Goal: Navigation & Orientation: Find specific page/section

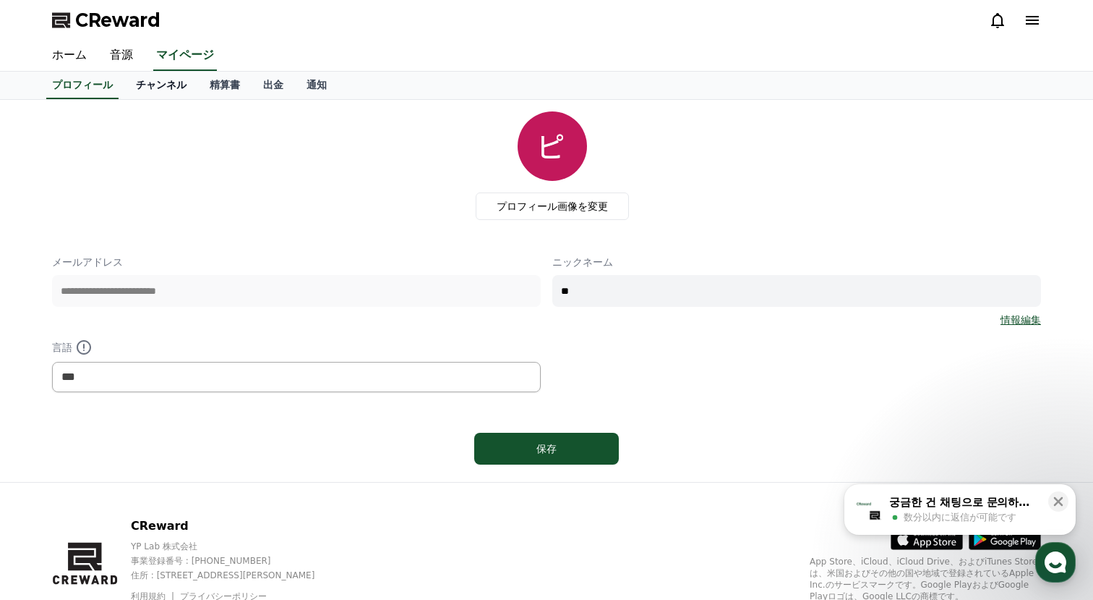
click at [172, 89] on link "チャンネル" at bounding box center [161, 85] width 74 height 27
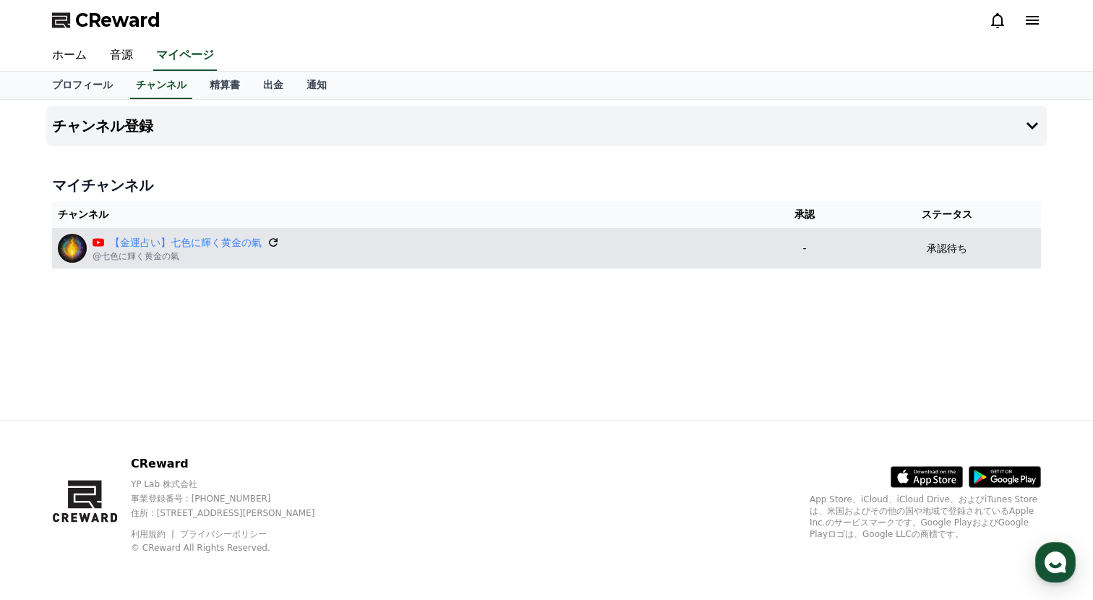
click at [276, 240] on icon at bounding box center [273, 242] width 9 height 9
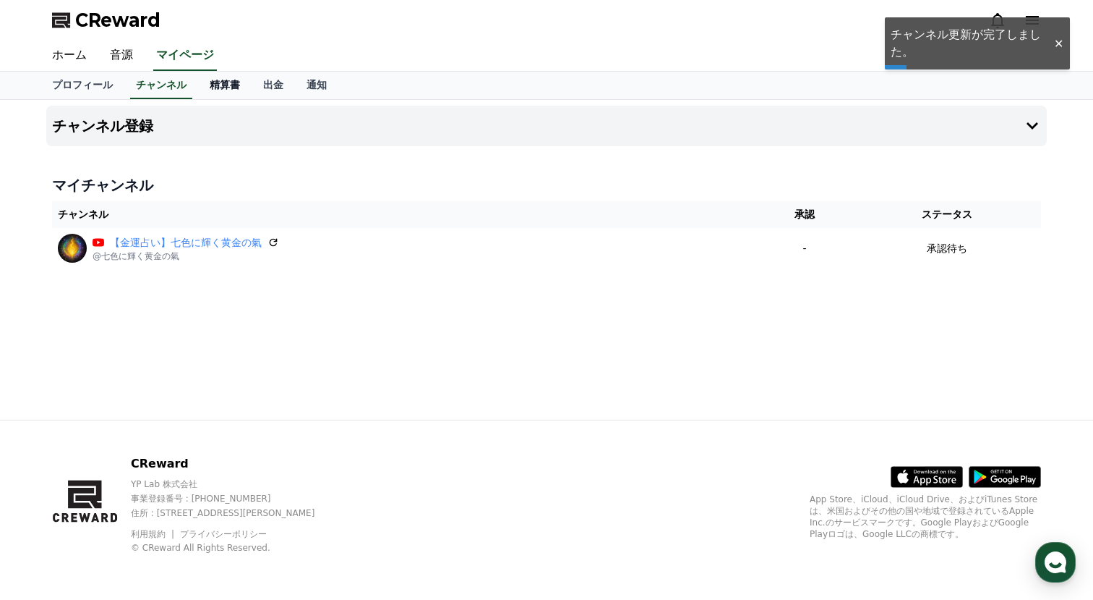
click at [221, 89] on link "精算書" at bounding box center [225, 85] width 54 height 27
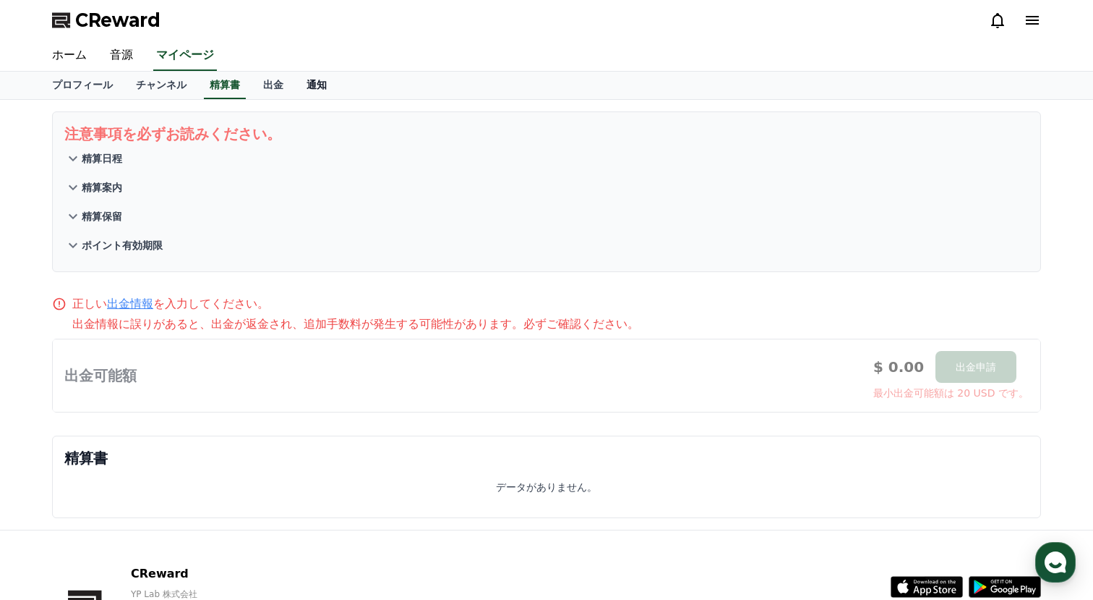
click at [295, 86] on link "通知" at bounding box center [316, 85] width 43 height 27
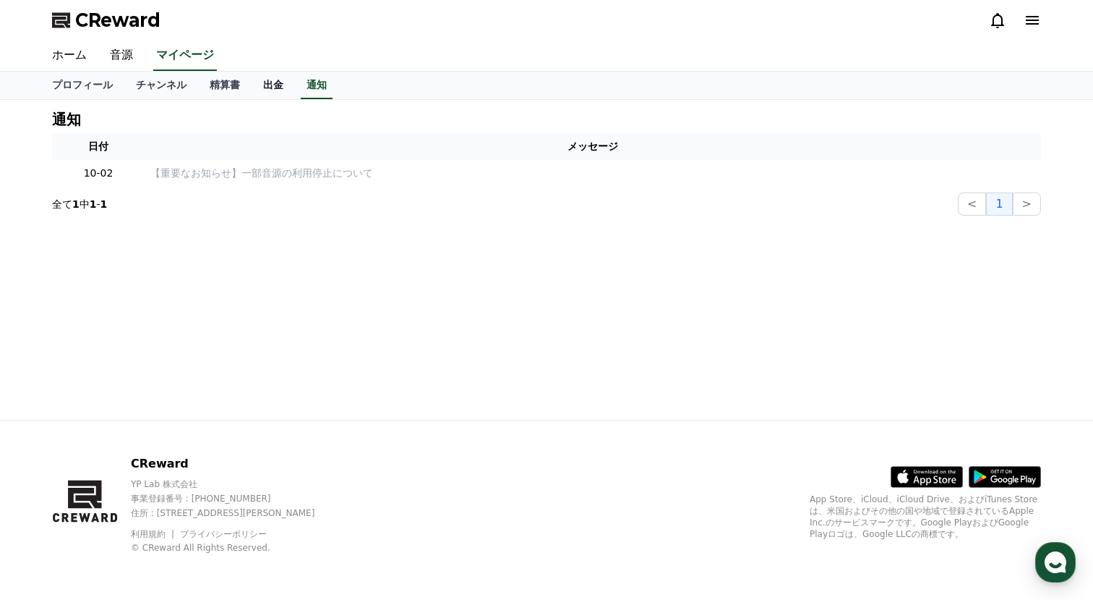
click at [276, 85] on link "出金" at bounding box center [273, 85] width 43 height 27
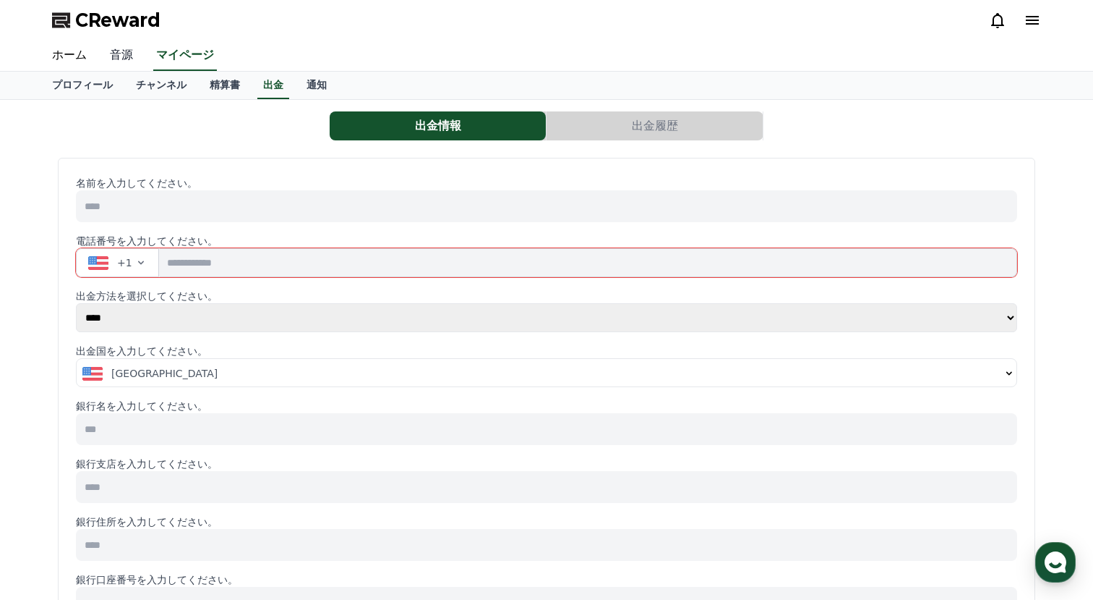
click at [132, 57] on link "音源" at bounding box center [121, 55] width 46 height 30
